Goal: Information Seeking & Learning: Learn about a topic

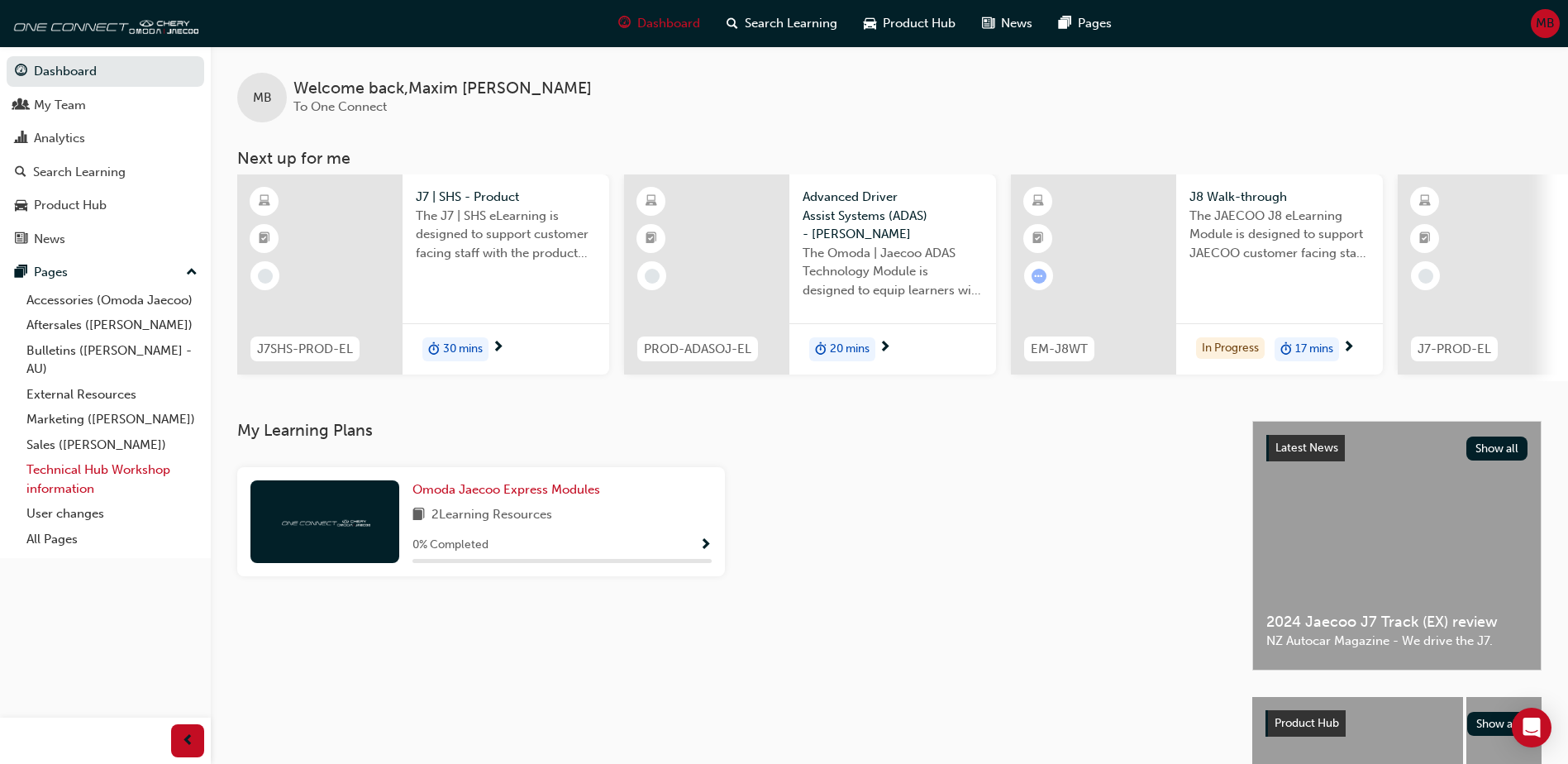
click at [73, 469] on link "Technical Hub Workshop information" at bounding box center [112, 478] width 184 height 43
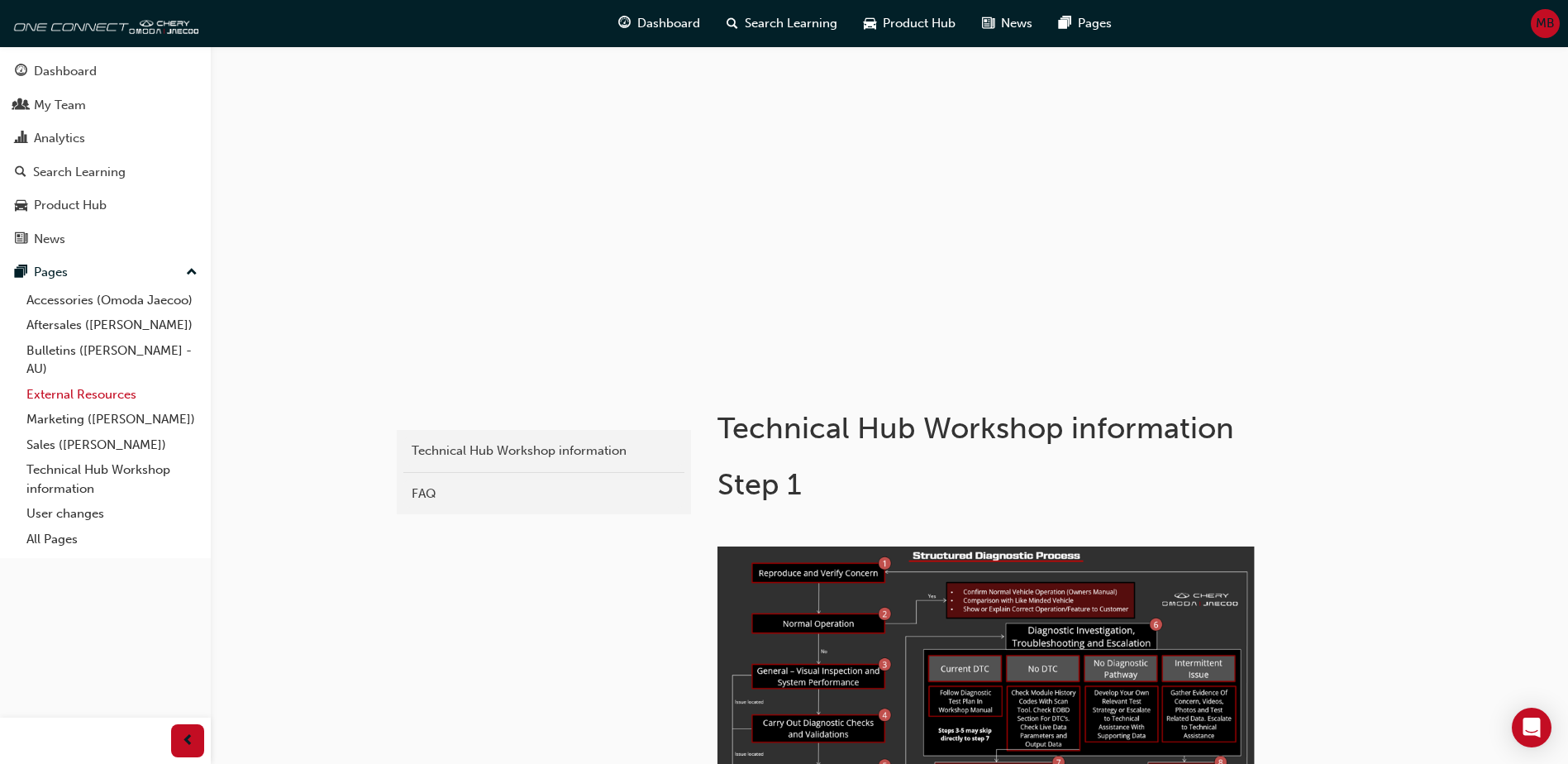
click at [61, 392] on link "External Resources" at bounding box center [112, 395] width 184 height 26
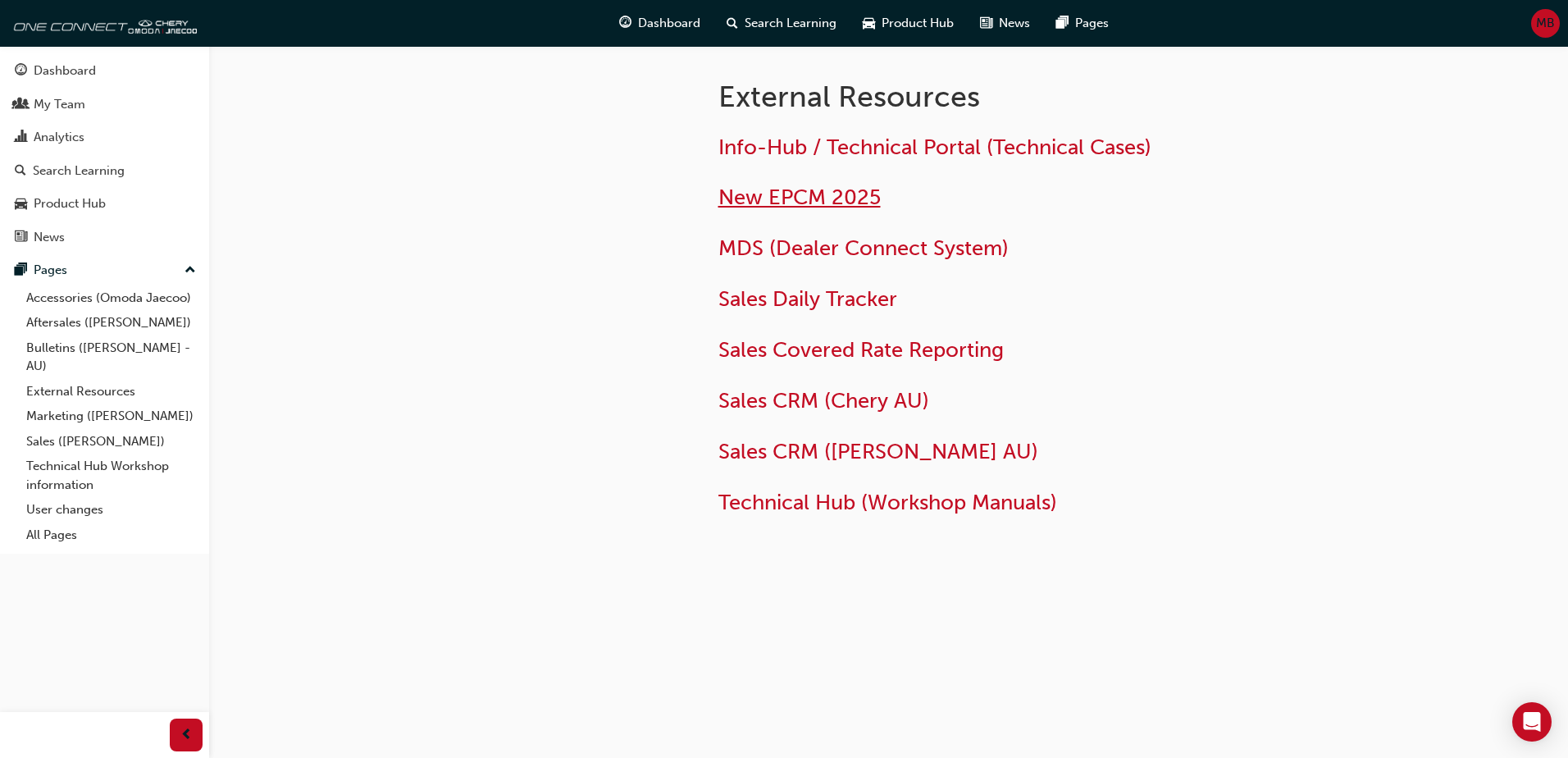
click at [757, 196] on span "New EPCM 2025" at bounding box center [800, 197] width 163 height 26
